Goal: Task Accomplishment & Management: Manage account settings

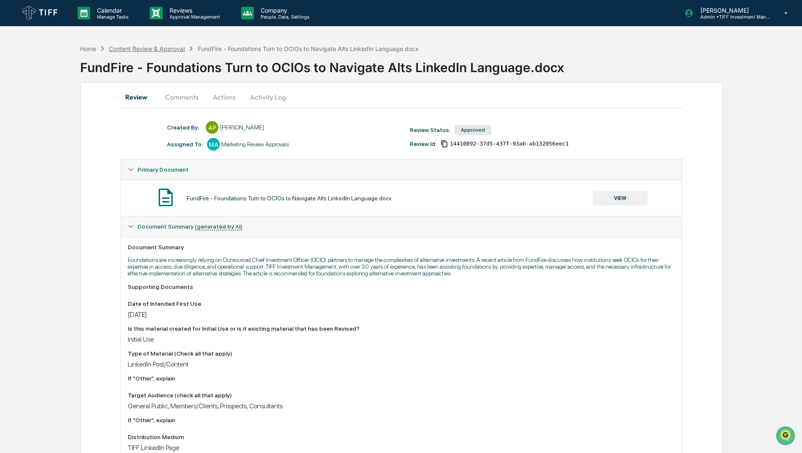
click at [164, 48] on div "Content Review & Approval" at bounding box center [147, 48] width 76 height 7
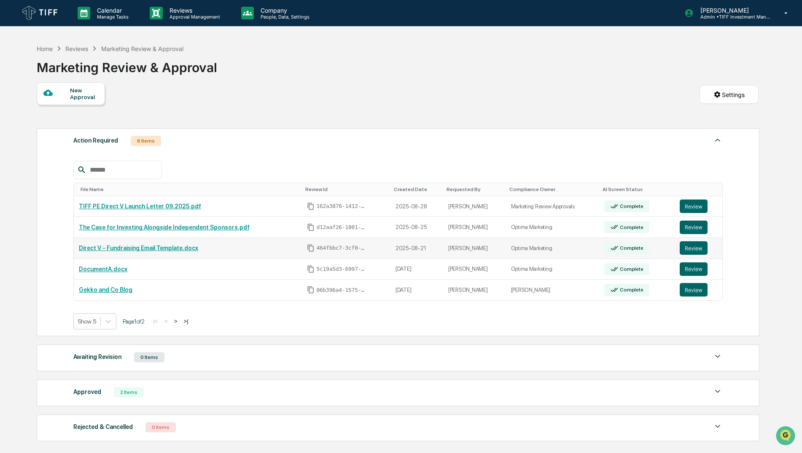
click at [173, 249] on link "Direct V - Fundraising Email Template.docx" at bounding box center [138, 248] width 119 height 7
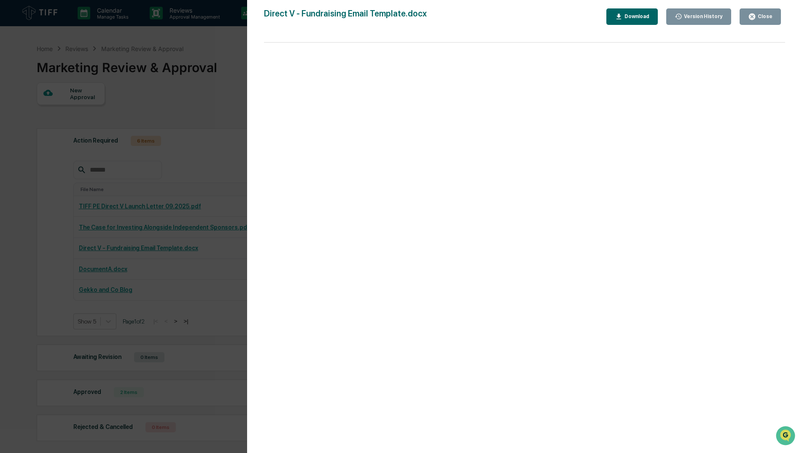
click at [762, 15] on div "Close" at bounding box center [764, 16] width 16 height 6
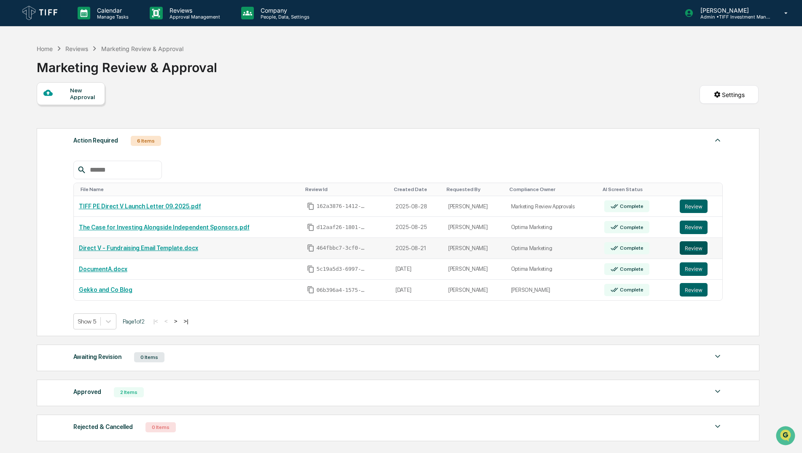
click at [696, 247] on button "Review" at bounding box center [694, 247] width 28 height 13
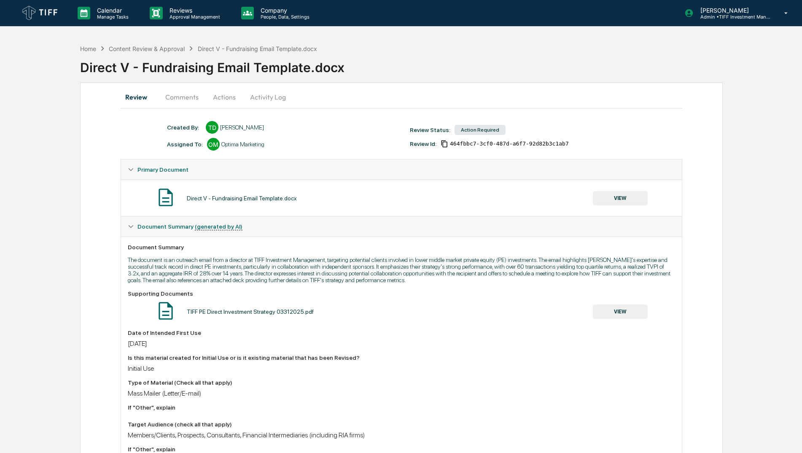
click at [228, 96] on button "Actions" at bounding box center [224, 97] width 38 height 20
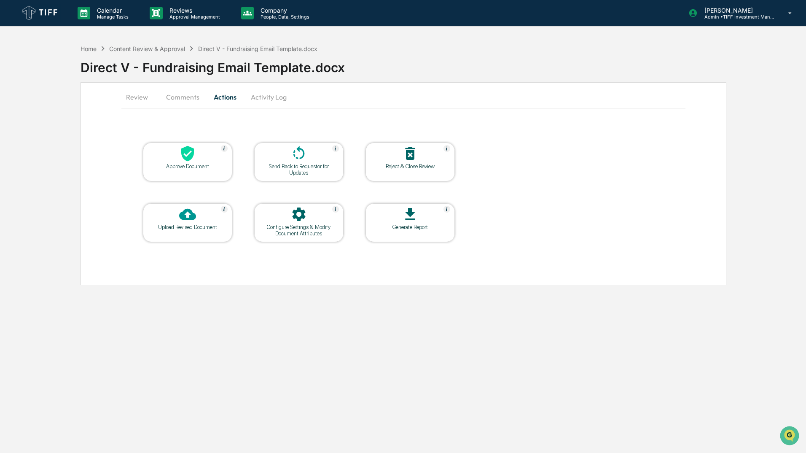
click at [181, 101] on button "Comments" at bounding box center [182, 97] width 47 height 20
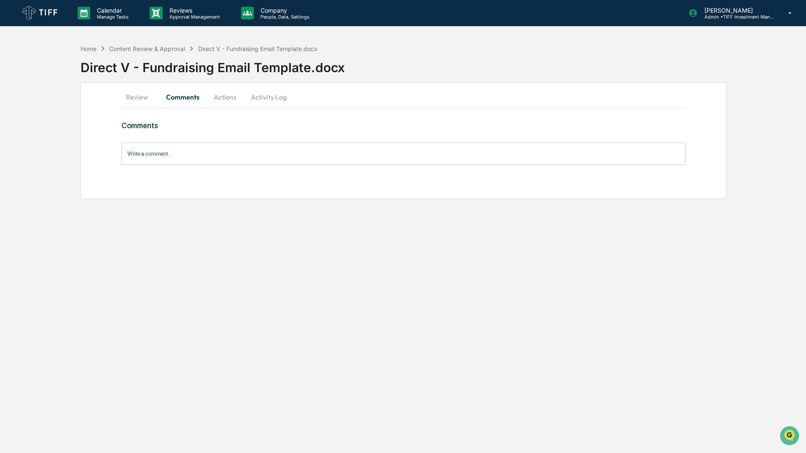
click at [261, 100] on button "Activity Log" at bounding box center [268, 97] width 49 height 20
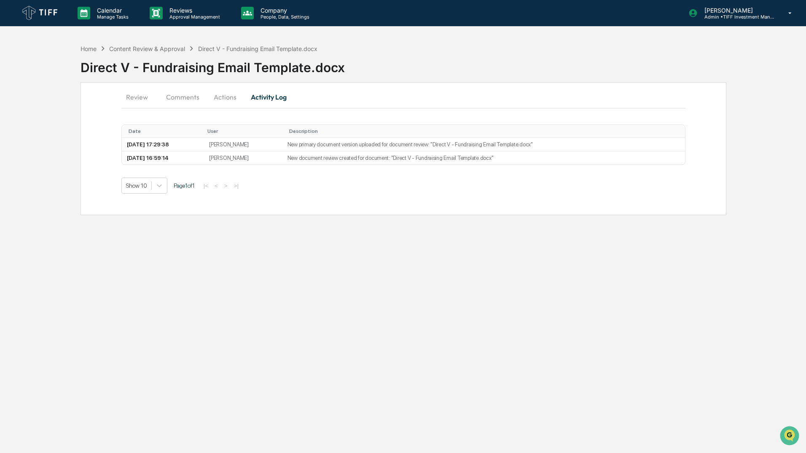
click at [191, 104] on button "Comments" at bounding box center [182, 97] width 47 height 20
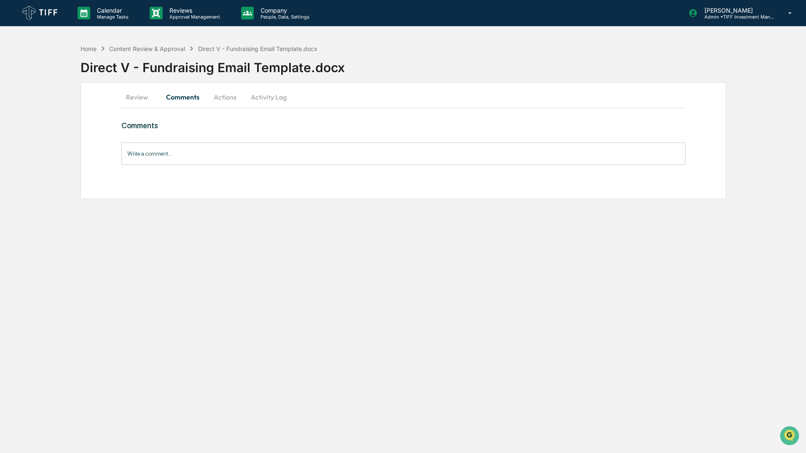
click at [133, 101] on button "Review" at bounding box center [140, 97] width 38 height 20
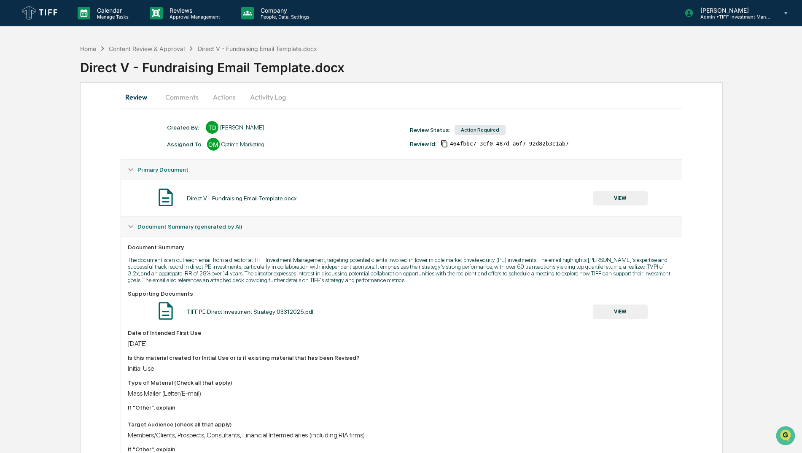
click at [177, 97] on button "Comments" at bounding box center [182, 97] width 47 height 20
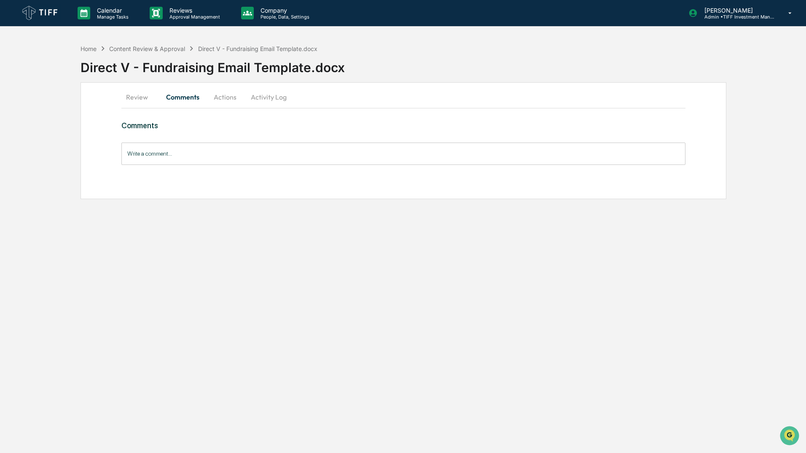
click at [59, 89] on div "Home Content Review & Approval Direct V - Fundraising Email Template.docx Direc…" at bounding box center [403, 119] width 806 height 159
click at [238, 97] on button "Actions" at bounding box center [225, 97] width 38 height 20
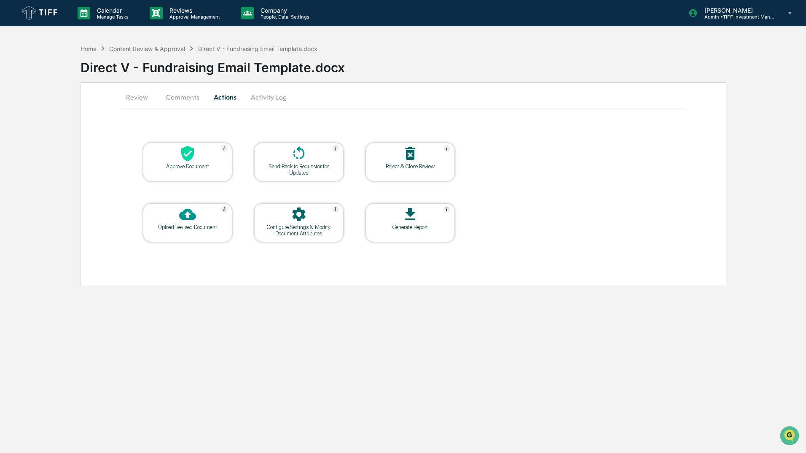
click at [324, 168] on div "Send Back to Requestor for Updates" at bounding box center [299, 169] width 76 height 13
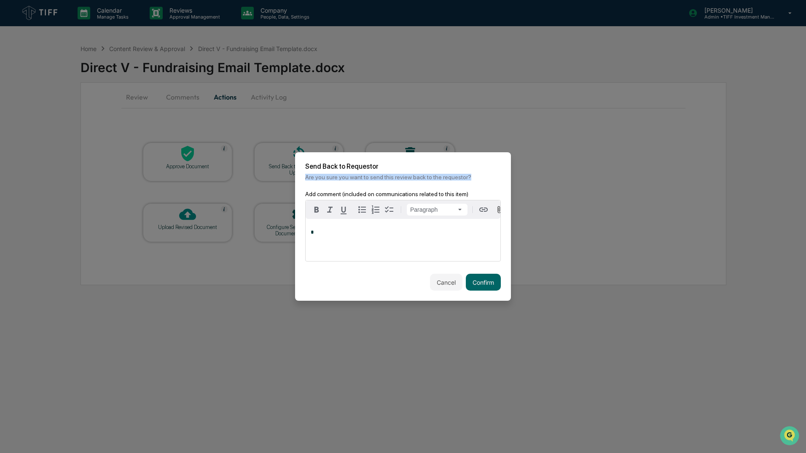
drag, startPoint x: 306, startPoint y: 179, endPoint x: 471, endPoint y: 172, distance: 164.6
click at [471, 172] on div "Send Back to Requestor Are you sure you want to send this review back to the re…" at bounding box center [403, 171] width 216 height 38
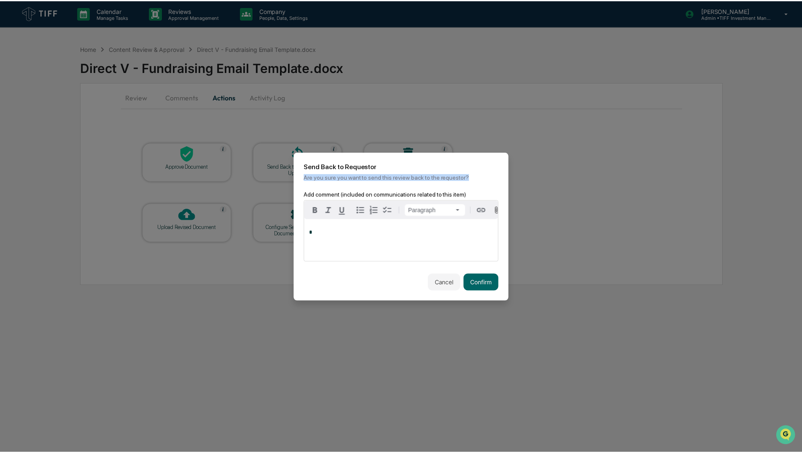
scroll to position [0, 9]
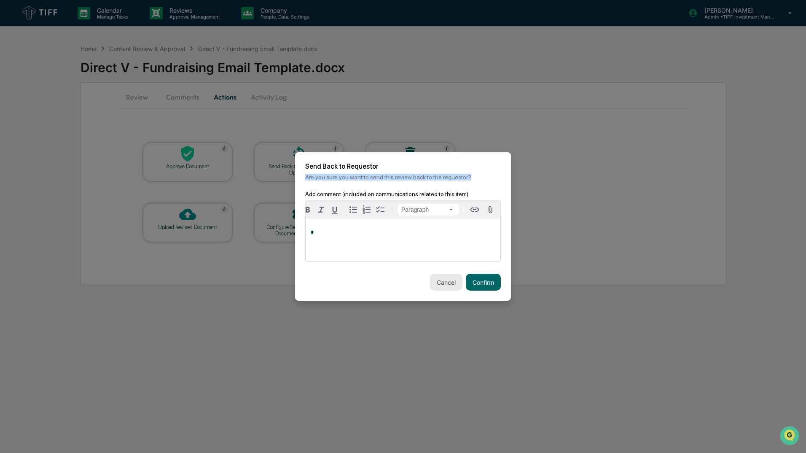
click at [449, 282] on button "Cancel" at bounding box center [446, 282] width 32 height 17
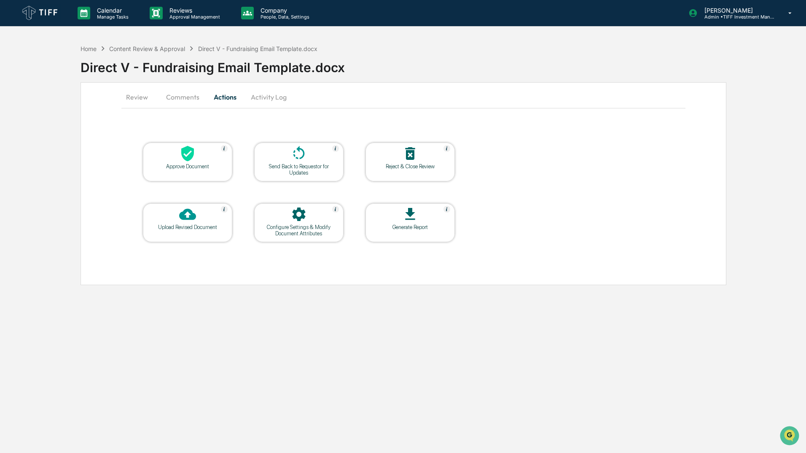
click at [691, 405] on div "Calendar Manage Tasks Reviews Approval Management Company People, Data, Setting…" at bounding box center [403, 226] width 806 height 453
click at [91, 47] on div "Home" at bounding box center [89, 48] width 16 height 7
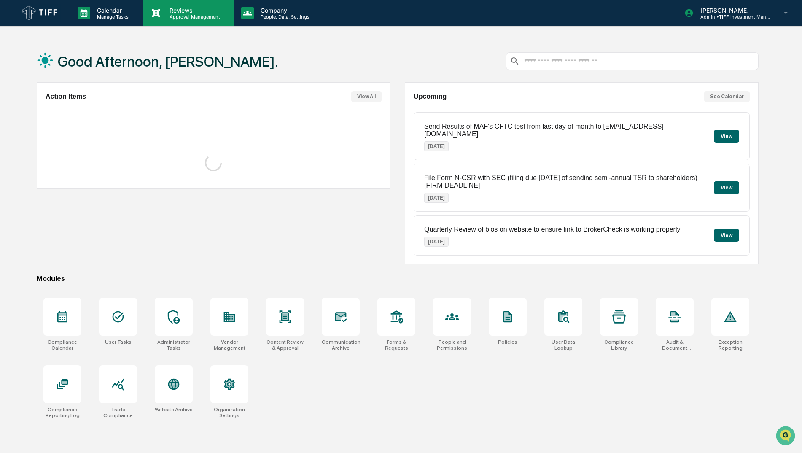
click at [192, 8] on p "Reviews" at bounding box center [194, 10] width 62 height 7
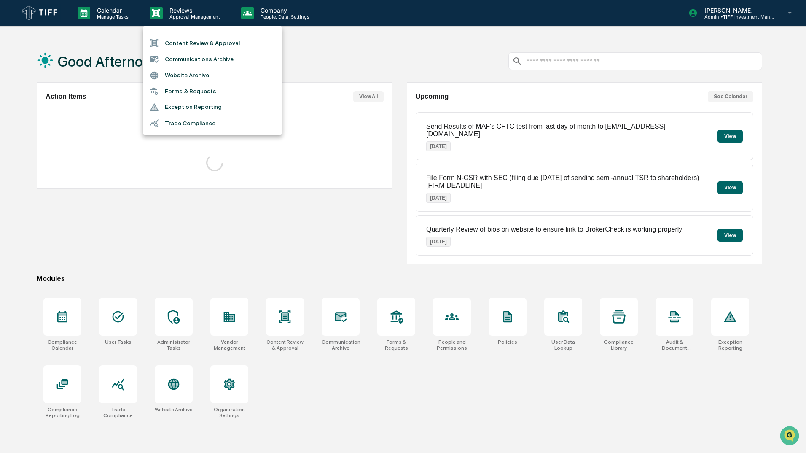
click at [204, 46] on li "Content Review & Approval" at bounding box center [212, 43] width 139 height 16
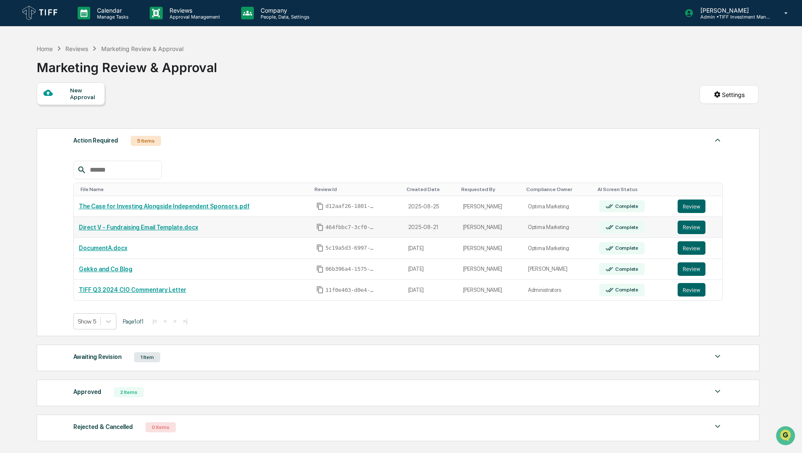
click at [169, 229] on link "Direct V - Fundraising Email Template.docx" at bounding box center [138, 227] width 119 height 7
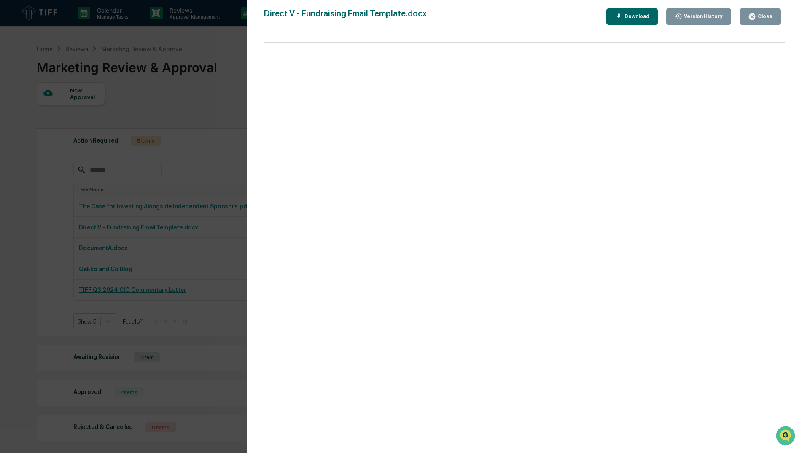
click at [205, 40] on div "Version History 08/21/2025, 05:29 PM Tom Duffy 08/21/2025, 04:59 PM Tom Duffy D…" at bounding box center [401, 226] width 802 height 453
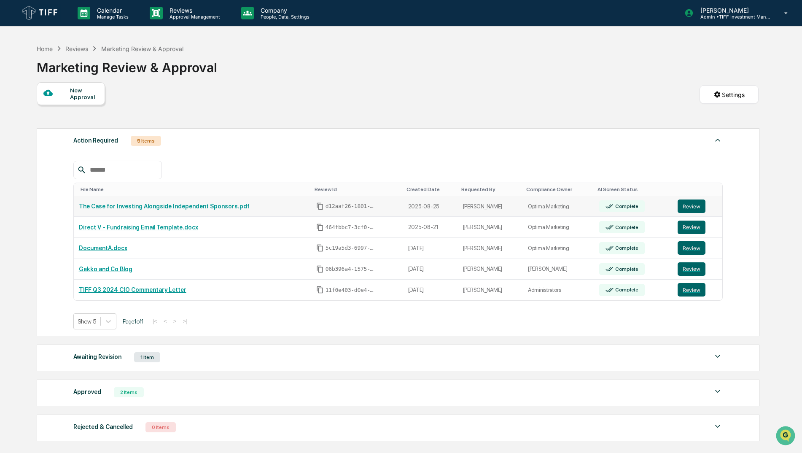
click at [219, 209] on link "The Case for Investing Alongside Independent Sponsors.pdf" at bounding box center [164, 206] width 171 height 7
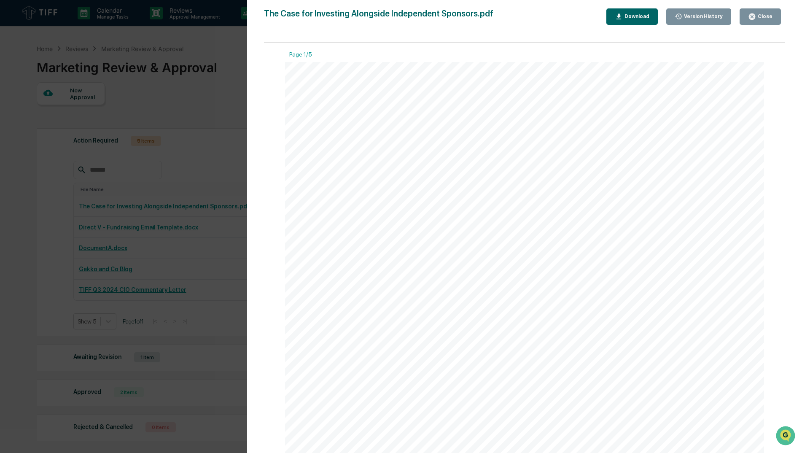
click at [771, 18] on div "Close" at bounding box center [764, 16] width 16 height 6
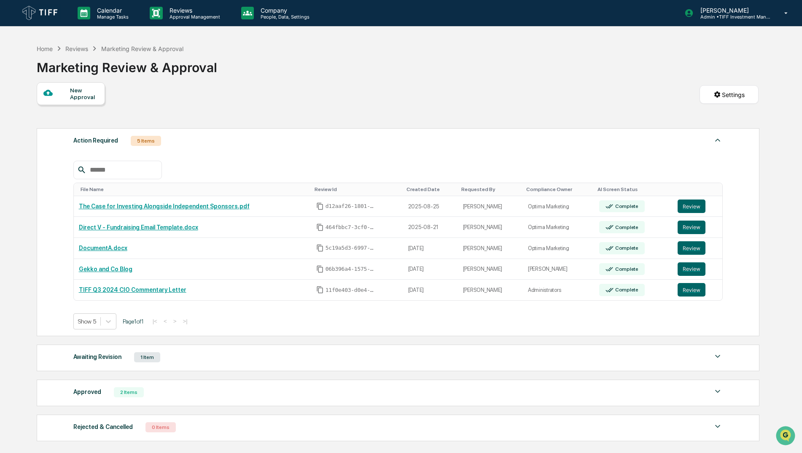
click at [99, 358] on div "Awaiting Revision" at bounding box center [97, 356] width 48 height 11
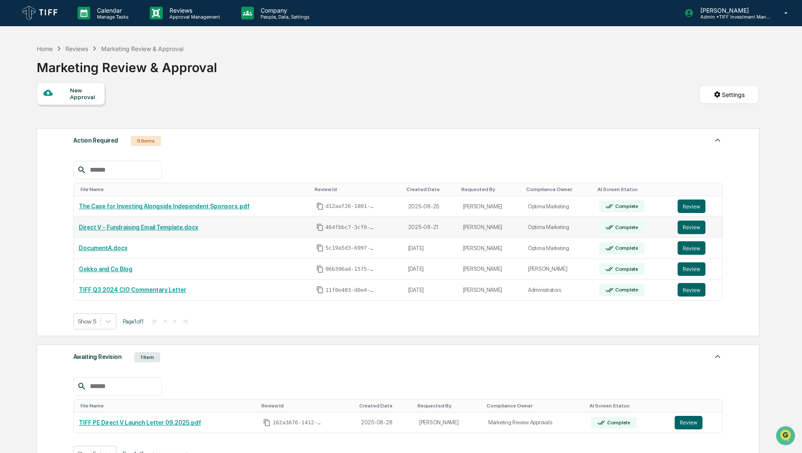
click at [172, 227] on link "Direct V - Fundraising Email Template.docx" at bounding box center [138, 227] width 119 height 7
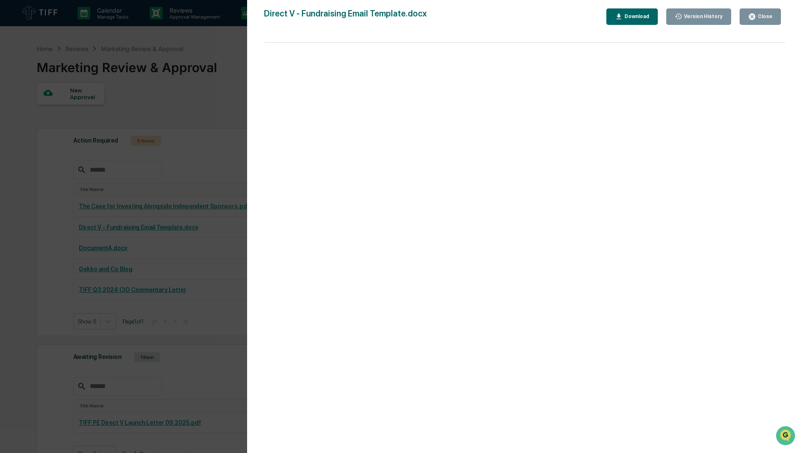
click at [765, 20] on div "Close" at bounding box center [760, 17] width 24 height 8
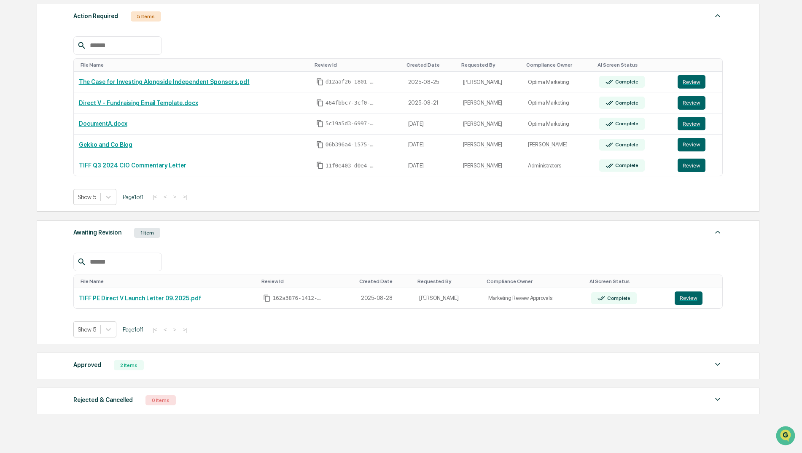
scroll to position [126, 0]
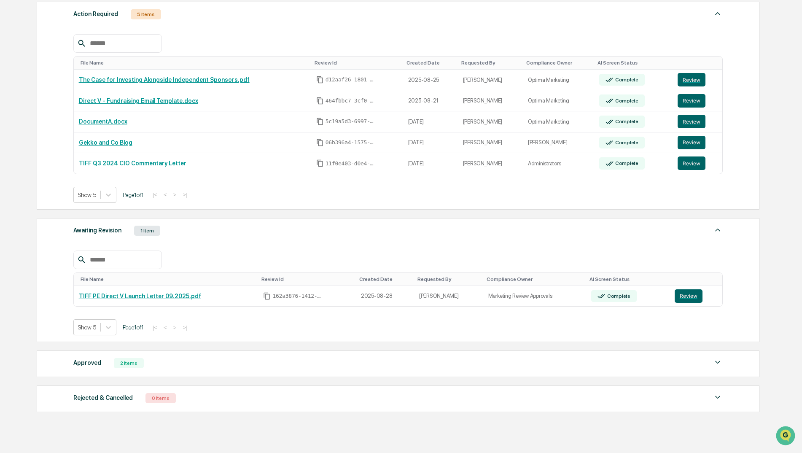
click at [208, 227] on div "Awaiting Revision 1 Item" at bounding box center [398, 231] width 650 height 12
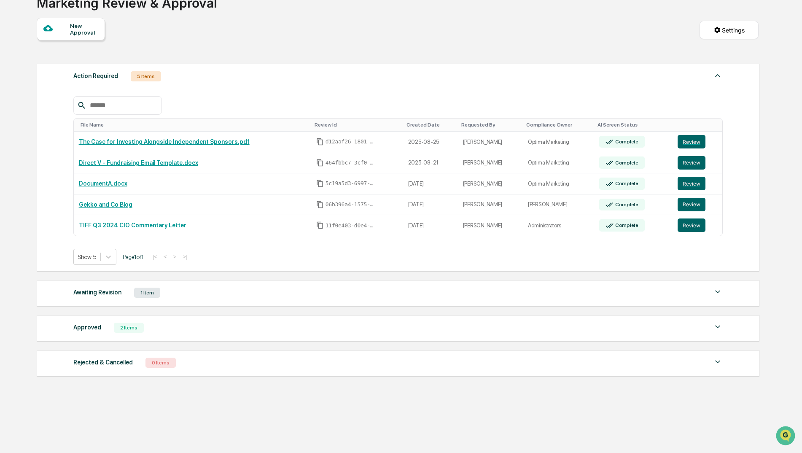
scroll to position [65, 0]
click at [85, 294] on div "Awaiting Revision" at bounding box center [97, 292] width 48 height 11
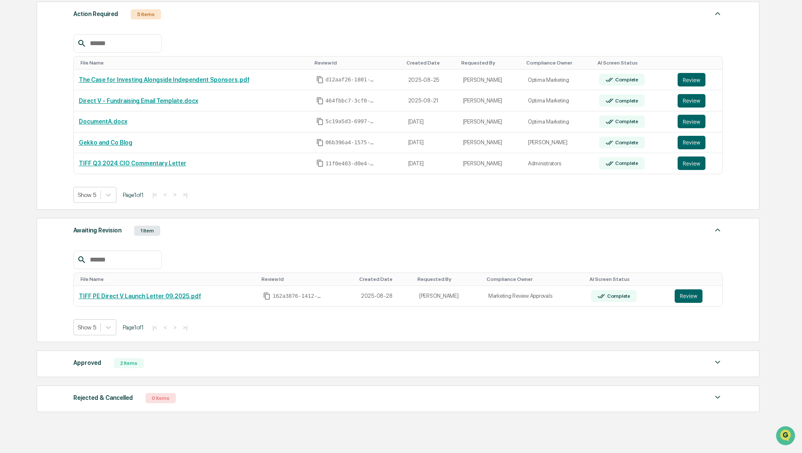
click at [564, 331] on div "Show 5 Page 1 of 1 |< < > >|" at bounding box center [398, 327] width 650 height 16
click at [693, 297] on button "Review" at bounding box center [689, 295] width 28 height 13
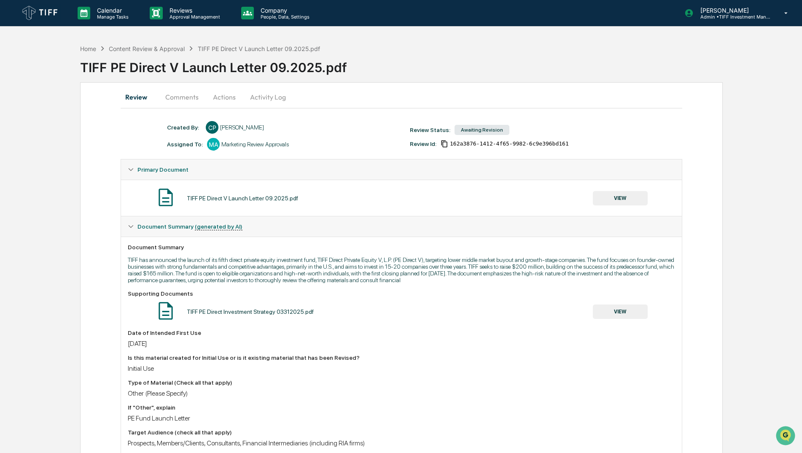
click at [219, 94] on button "Actions" at bounding box center [224, 97] width 38 height 20
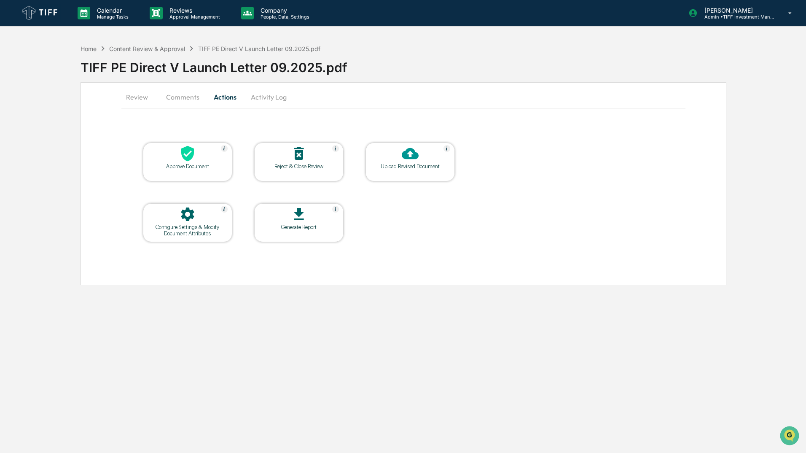
click at [255, 99] on button "Activity Log" at bounding box center [268, 97] width 49 height 20
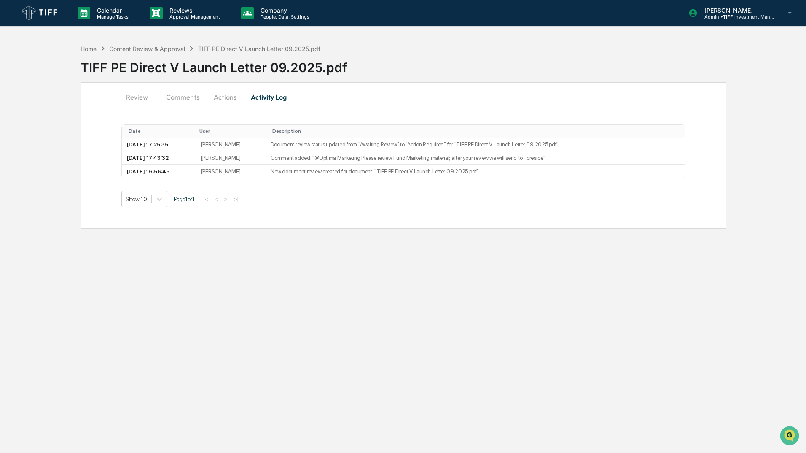
click at [146, 101] on button "Review" at bounding box center [140, 97] width 38 height 20
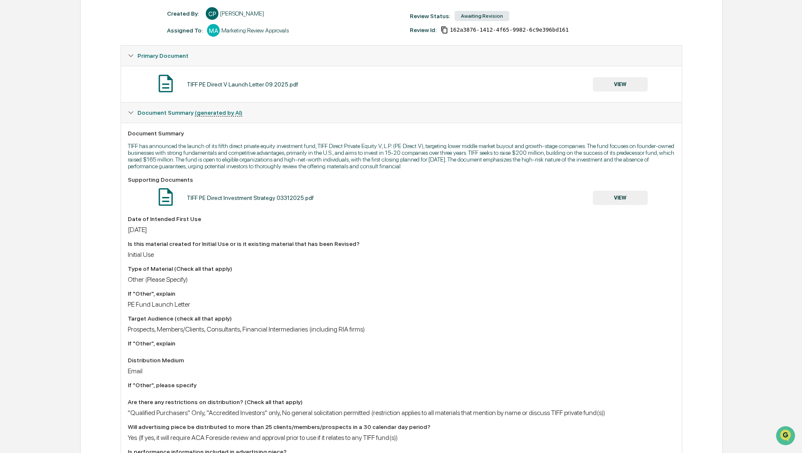
scroll to position [110, 0]
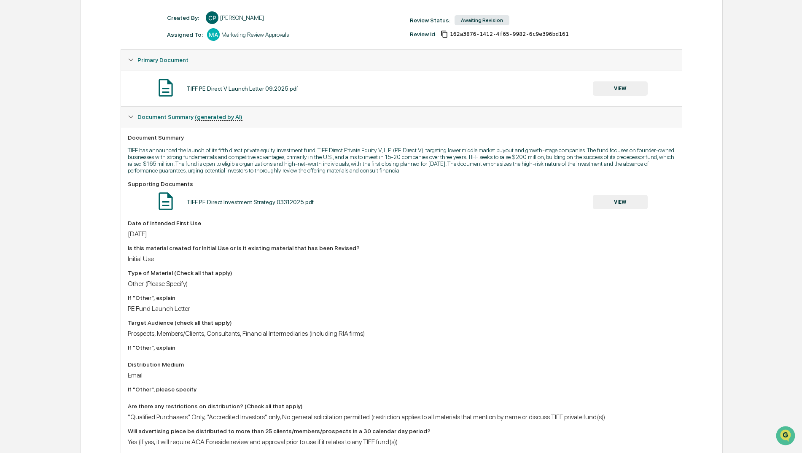
click at [623, 89] on button "VIEW" at bounding box center [620, 88] width 55 height 14
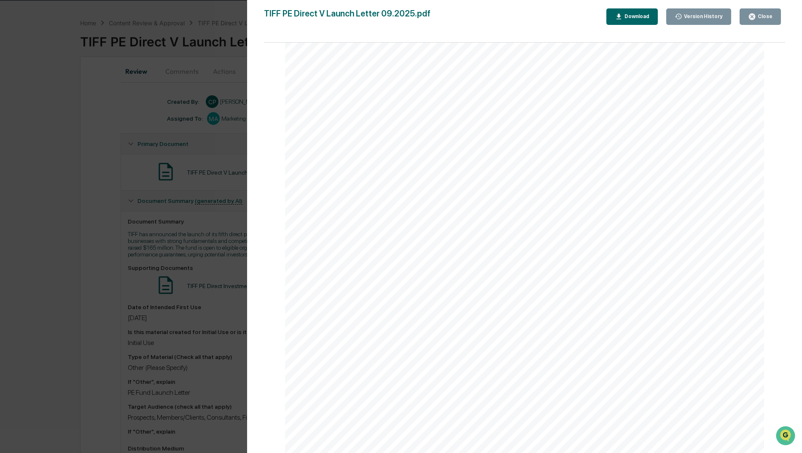
scroll to position [0, 0]
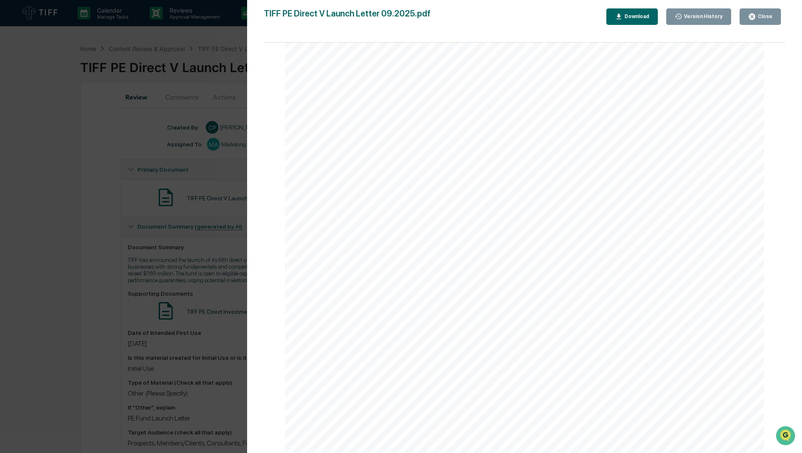
click at [765, 23] on button "Close" at bounding box center [760, 16] width 41 height 16
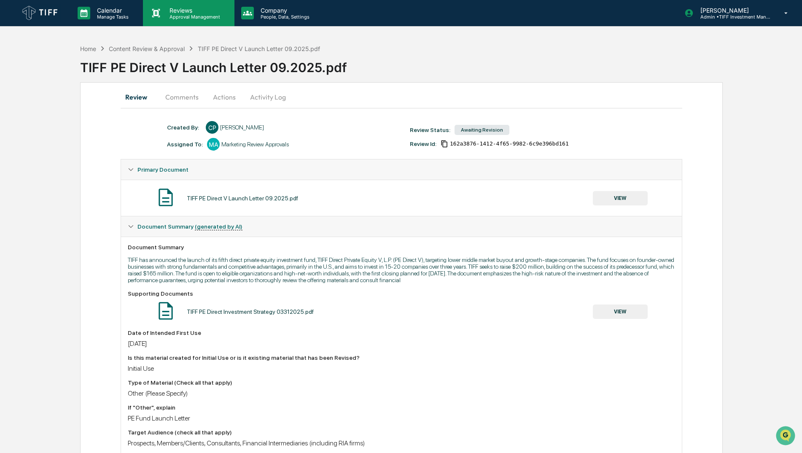
click at [201, 18] on p "Approval Management" at bounding box center [194, 17] width 62 height 6
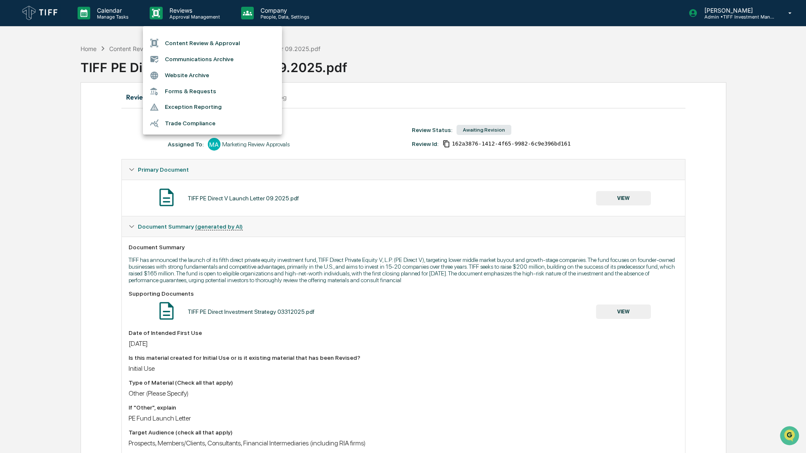
click at [206, 41] on li "Content Review & Approval" at bounding box center [212, 43] width 139 height 16
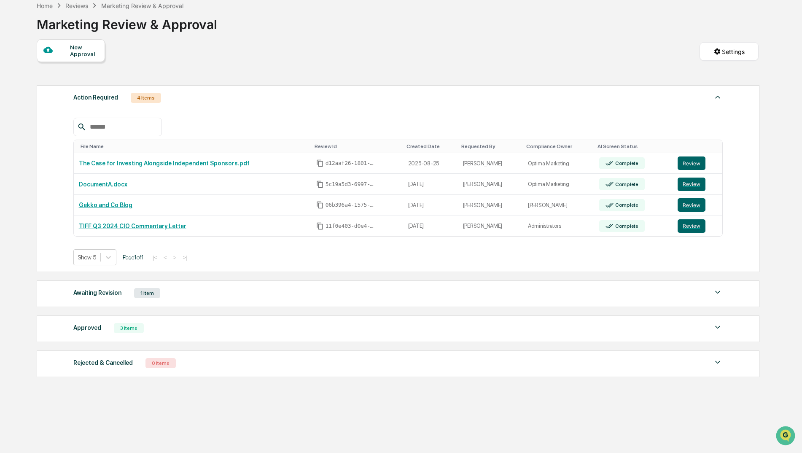
scroll to position [43, 0]
click at [92, 323] on div "Approved" at bounding box center [87, 327] width 28 height 11
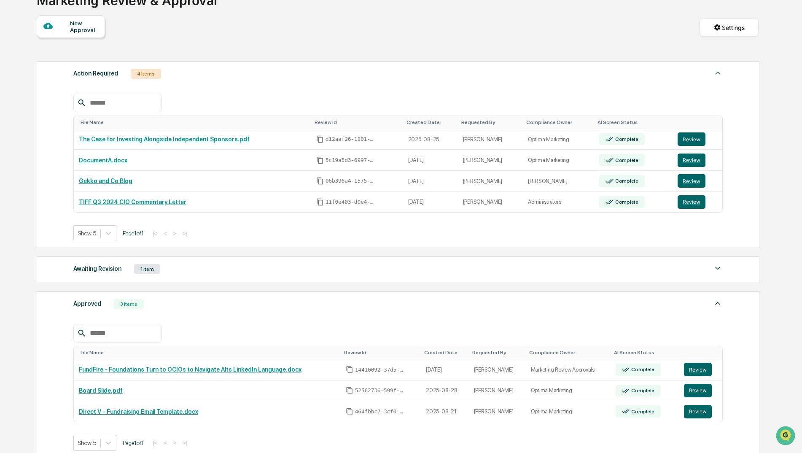
scroll to position [86, 0]
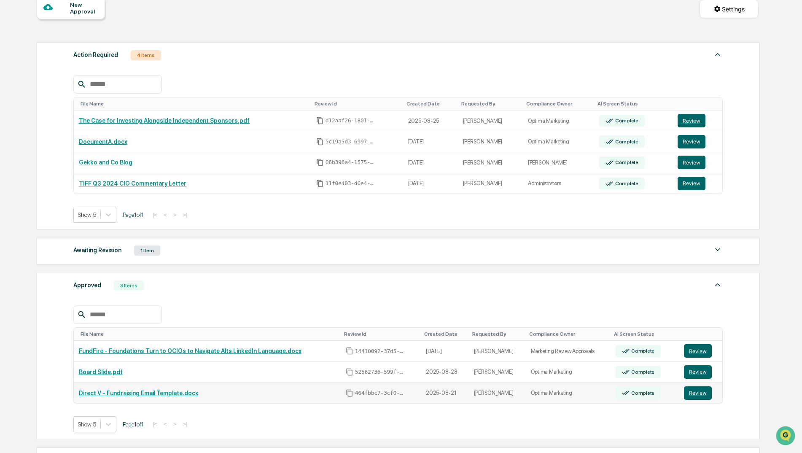
click at [160, 393] on link "Direct V - Fundraising Email Template.docx" at bounding box center [138, 393] width 119 height 7
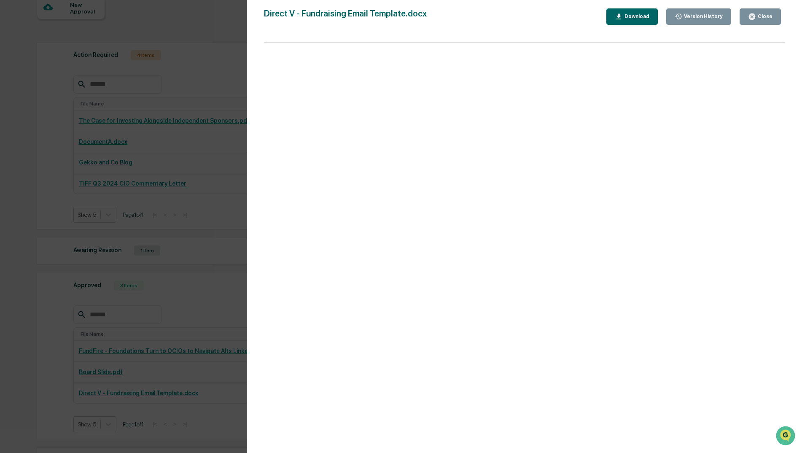
click at [759, 19] on div "Close" at bounding box center [764, 16] width 16 height 6
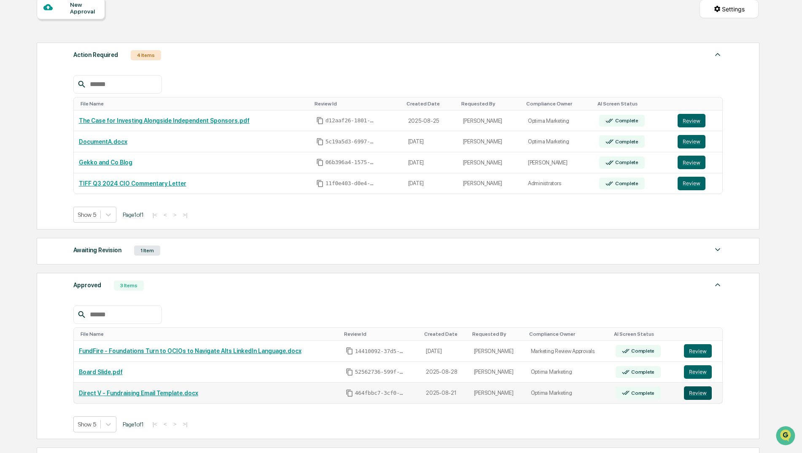
click at [699, 395] on button "Review" at bounding box center [698, 392] width 28 height 13
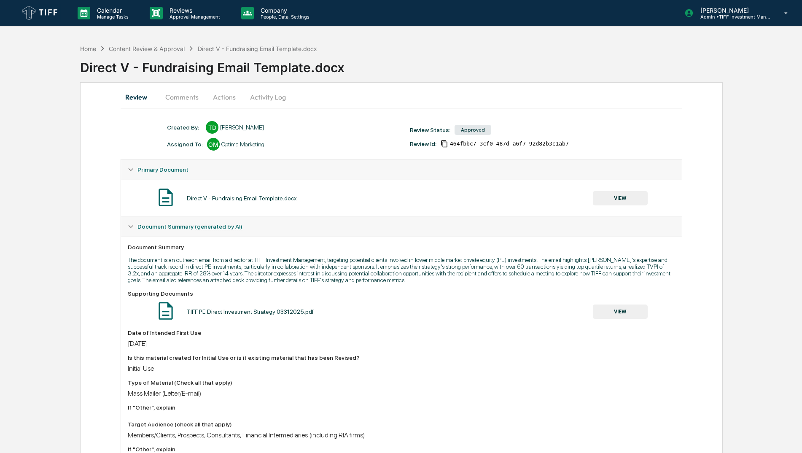
click at [274, 103] on button "Activity Log" at bounding box center [267, 97] width 49 height 20
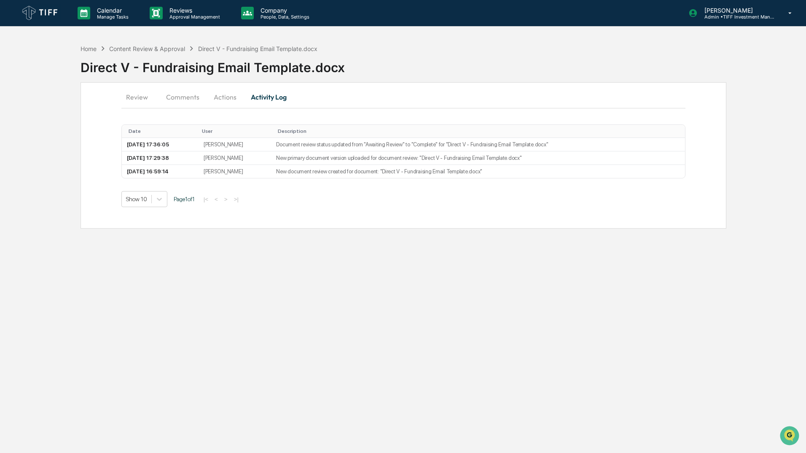
click at [138, 94] on button "Review" at bounding box center [140, 97] width 38 height 20
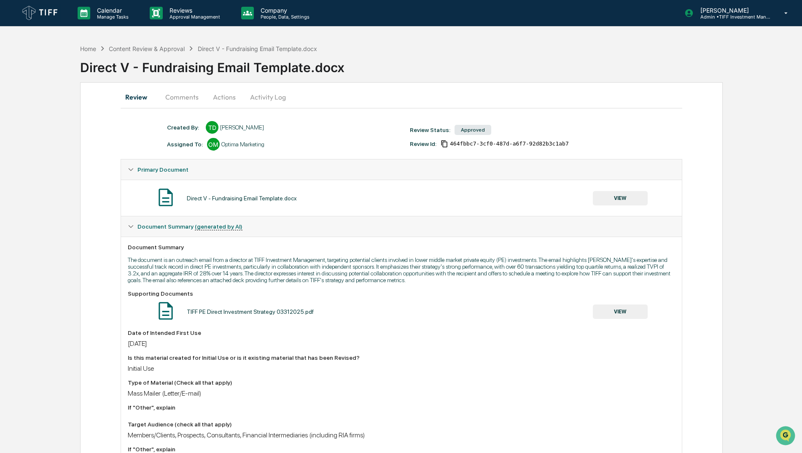
click at [340, 221] on div "Document Summary (generated by AI)" at bounding box center [401, 226] width 560 height 20
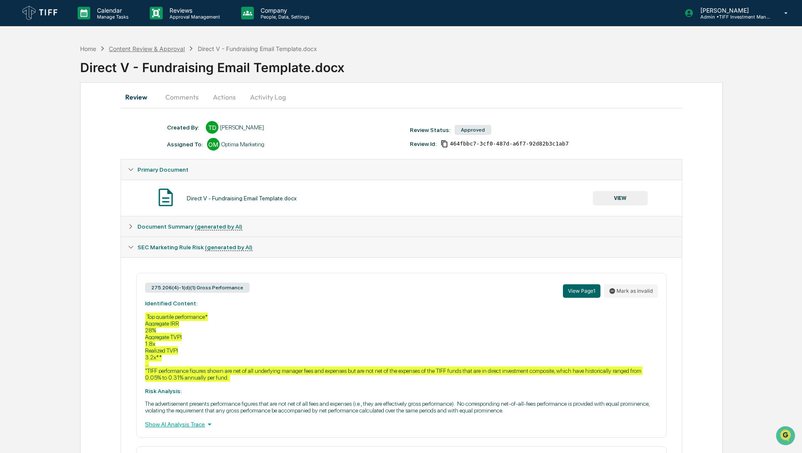
click at [164, 48] on div "Content Review & Approval" at bounding box center [147, 48] width 76 height 7
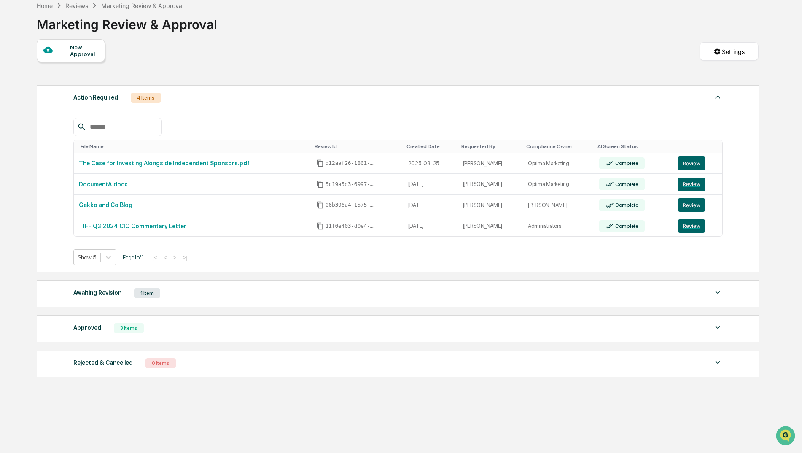
scroll to position [43, 0]
click at [86, 329] on div "Approved" at bounding box center [87, 327] width 28 height 11
